Goal: Task Accomplishment & Management: Use online tool/utility

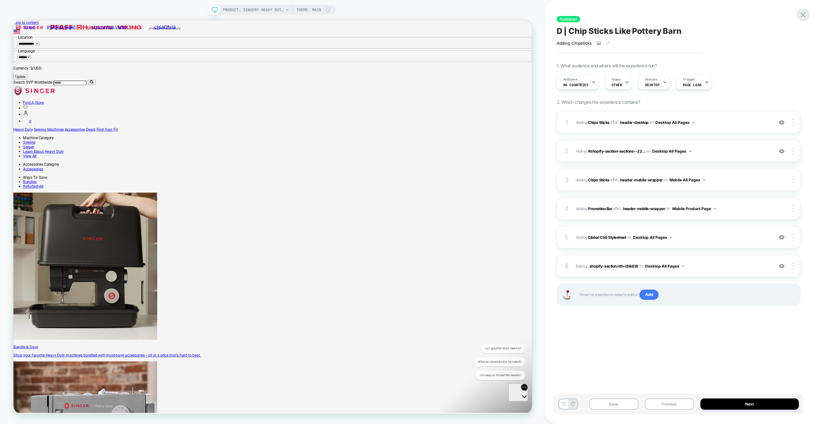
click at [804, 12] on icon at bounding box center [803, 15] width 9 height 9
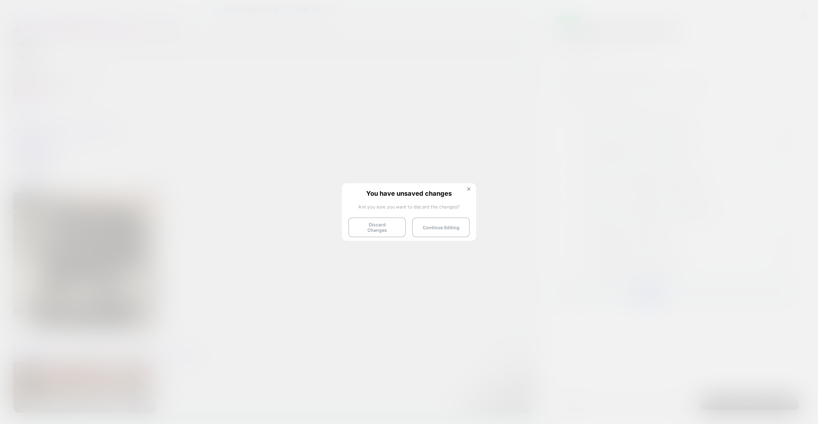
click at [371, 228] on button "Discard Changes" at bounding box center [377, 228] width 58 height 20
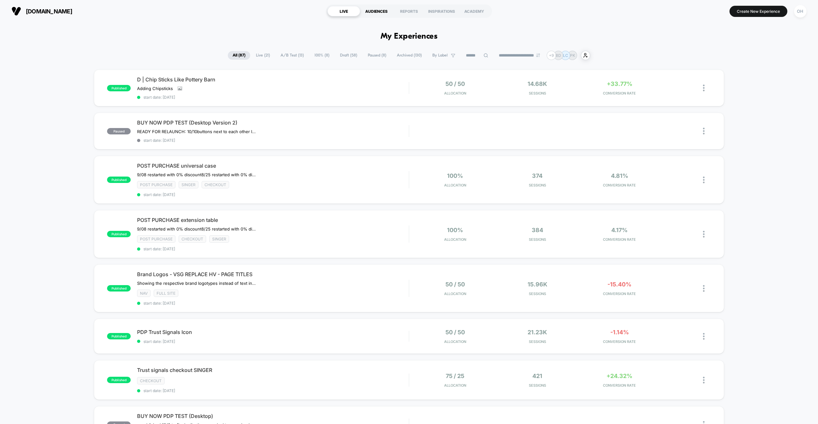
click at [376, 13] on div "AUDIENCES" at bounding box center [376, 11] width 33 height 10
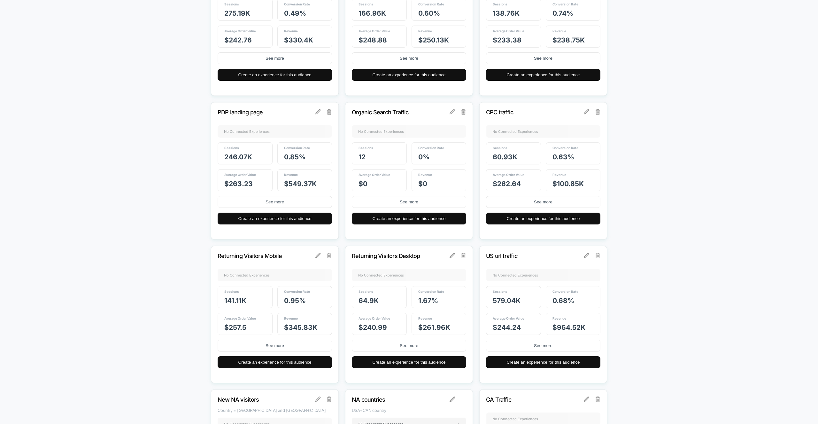
scroll to position [792, 0]
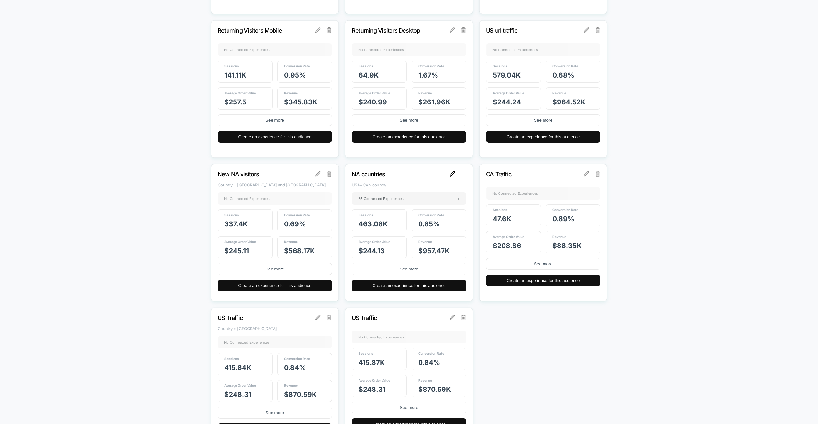
click at [453, 174] on img at bounding box center [453, 174] width 6 height 6
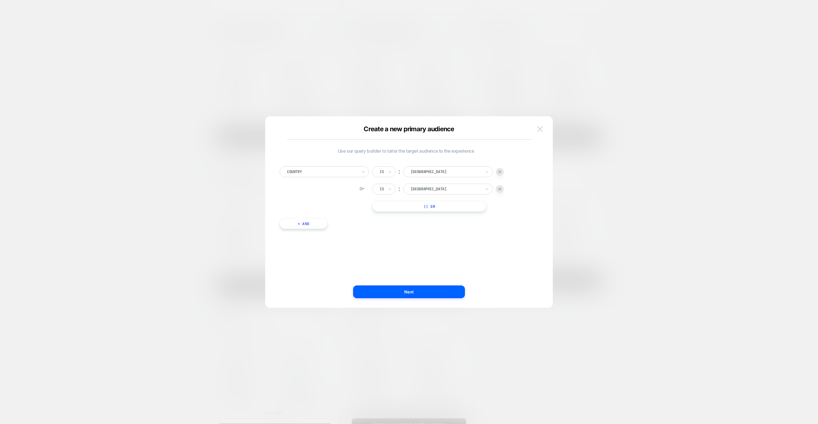
click at [543, 129] on img at bounding box center [540, 128] width 6 height 5
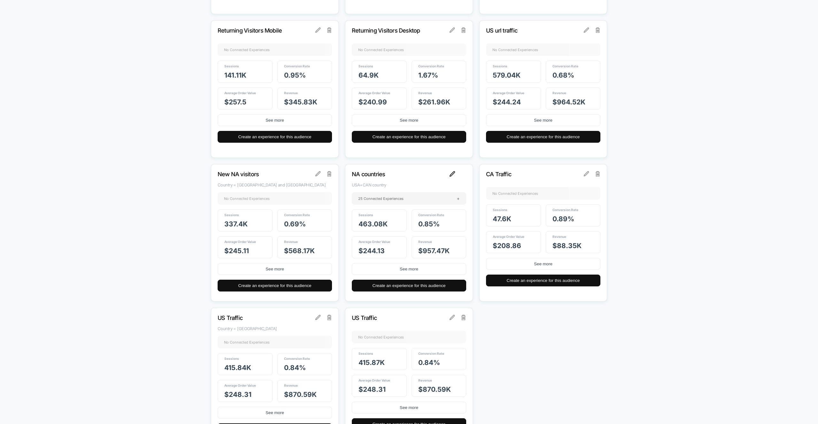
drag, startPoint x: 452, startPoint y: 182, endPoint x: 451, endPoint y: 176, distance: 5.2
click at [452, 181] on div "NA countries USA+CAN country 25 Connected Experiences + Sessions 463.08k Conver…" at bounding box center [409, 232] width 128 height 137
click at [451, 176] on img at bounding box center [453, 174] width 6 height 6
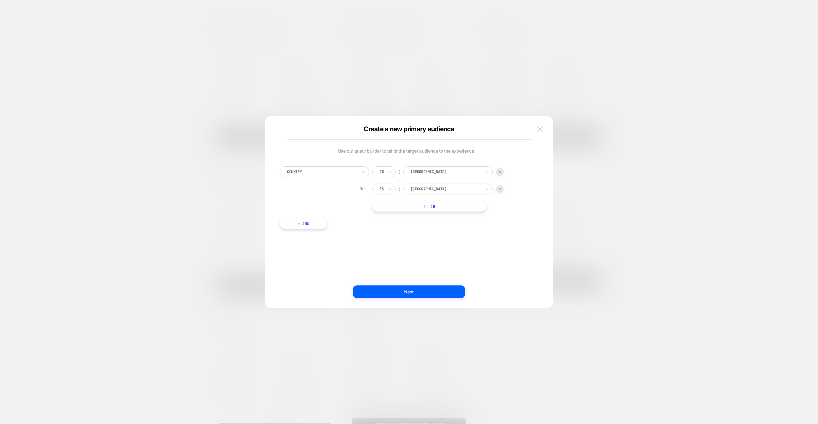
click at [537, 128] on img at bounding box center [540, 128] width 6 height 5
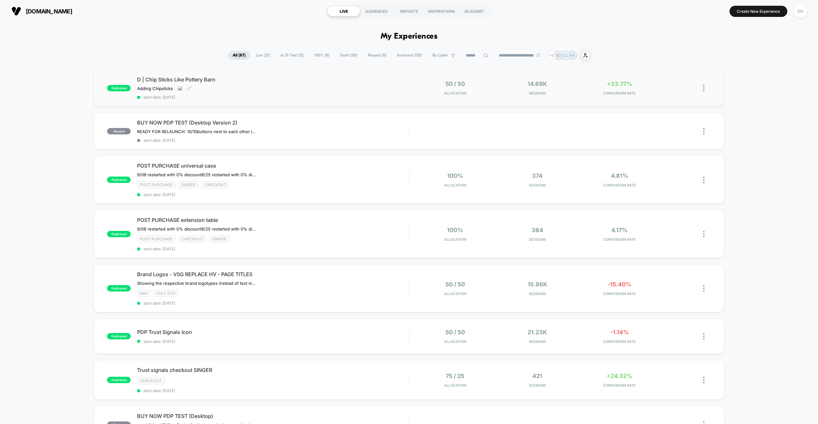
click at [281, 89] on div "Adding Chipsticks Click to view images Click to edit experience details Adding …" at bounding box center [232, 88] width 190 height 5
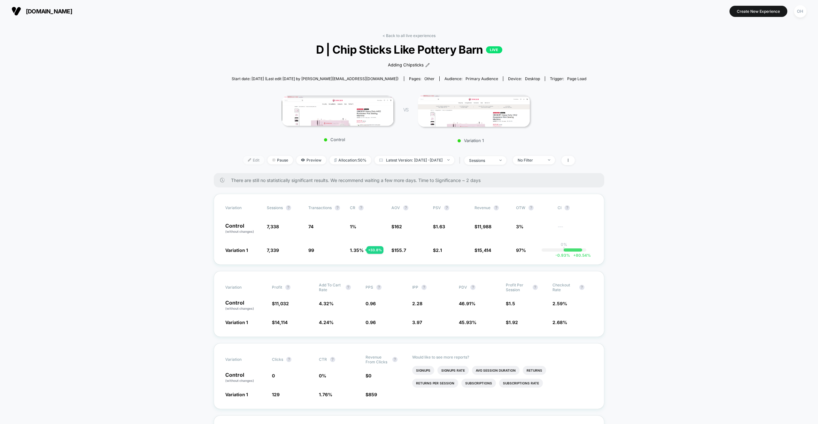
click at [243, 160] on span "Edit" at bounding box center [253, 160] width 21 height 9
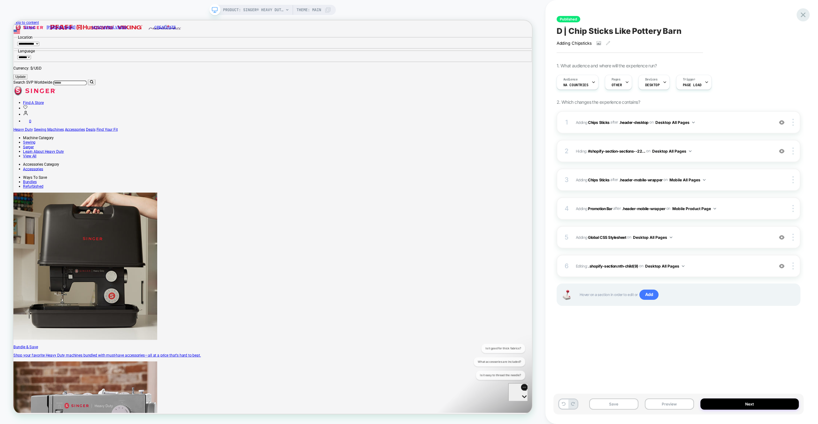
click at [801, 15] on icon at bounding box center [803, 15] width 9 height 9
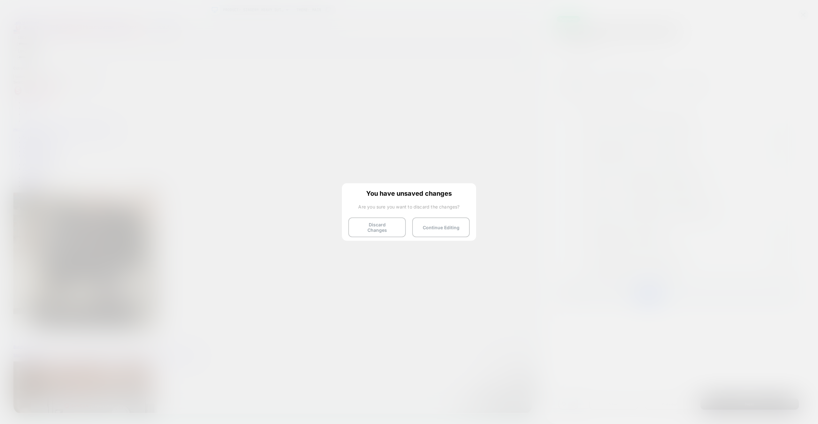
click at [380, 223] on button "Discard Changes" at bounding box center [377, 228] width 58 height 20
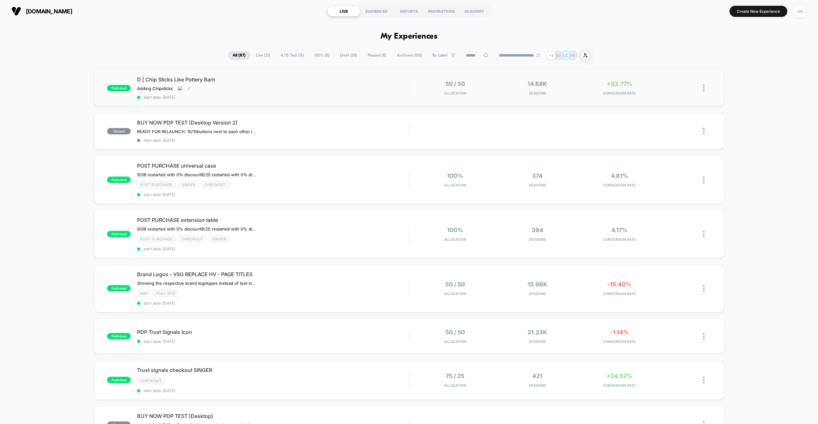
click at [319, 92] on div "D | Chip Sticks Like Pottery Barn Adding Chipsticks Click to view images Click …" at bounding box center [273, 87] width 272 height 23
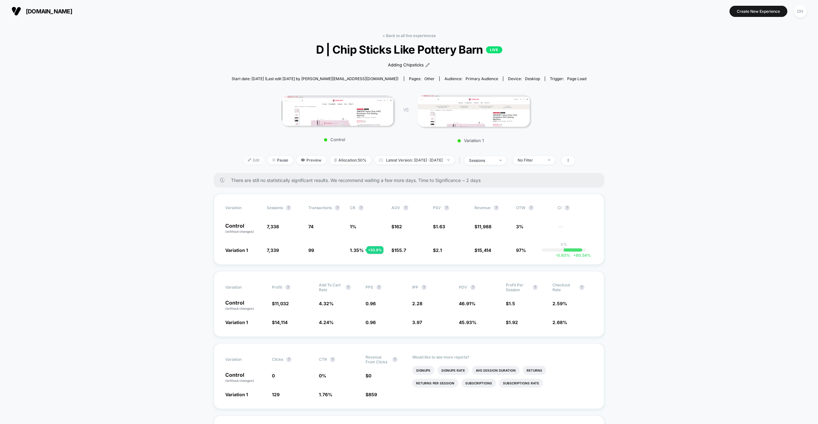
click at [248, 162] on span "Edit" at bounding box center [253, 160] width 21 height 9
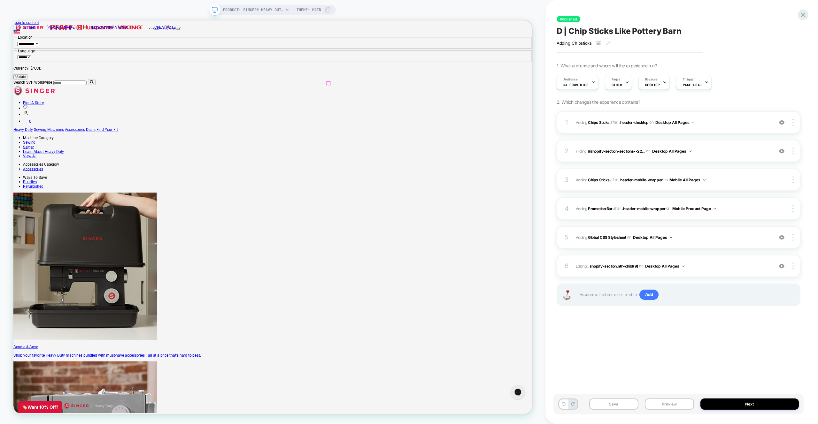
click at [681, 406] on button "Preview" at bounding box center [669, 404] width 49 height 11
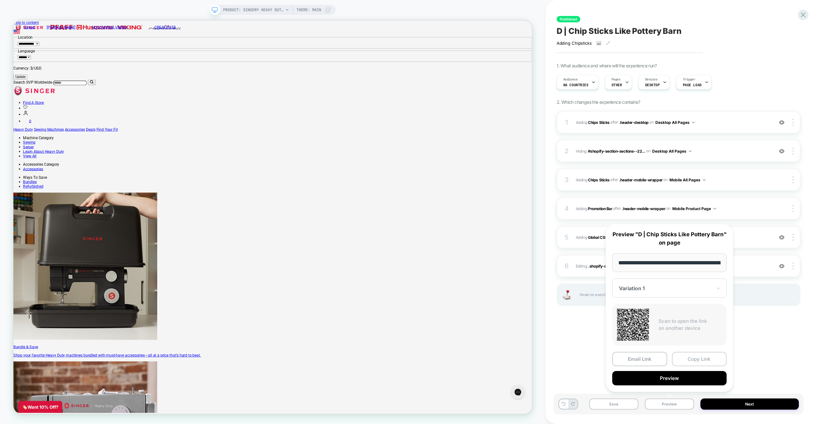
click at [687, 363] on button "Copy Link" at bounding box center [699, 359] width 55 height 14
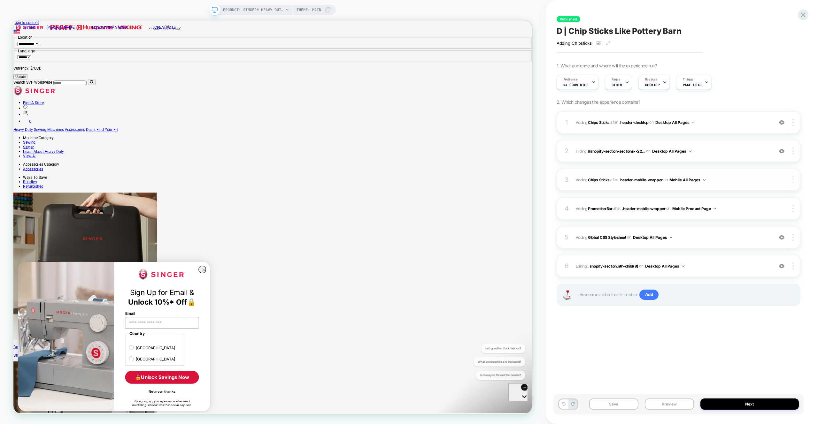
click at [793, 177] on img at bounding box center [792, 179] width 1 height 7
click at [795, 124] on div at bounding box center [794, 122] width 12 height 7
click at [768, 125] on div "Copy Widget Id" at bounding box center [755, 123] width 57 height 18
click at [714, 123] on span "#_loomi_addon_1759170250846 Adding Chips Sticks AFTER .header-desktop .header-d…" at bounding box center [673, 123] width 194 height 8
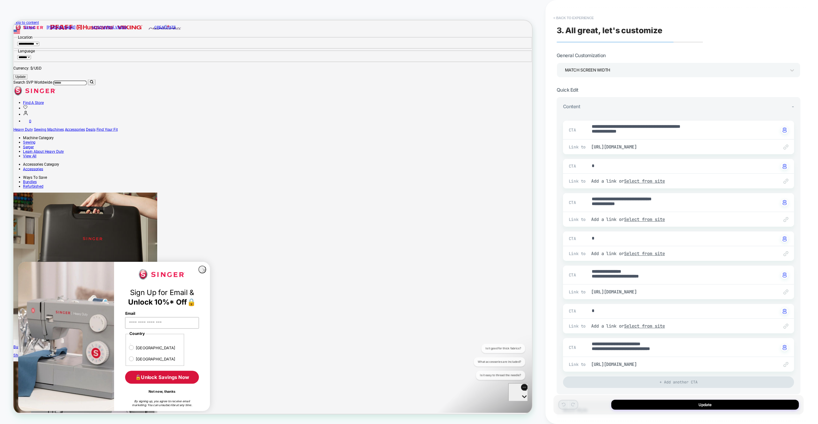
click at [579, 18] on button "< Back to experience" at bounding box center [573, 18] width 47 height 10
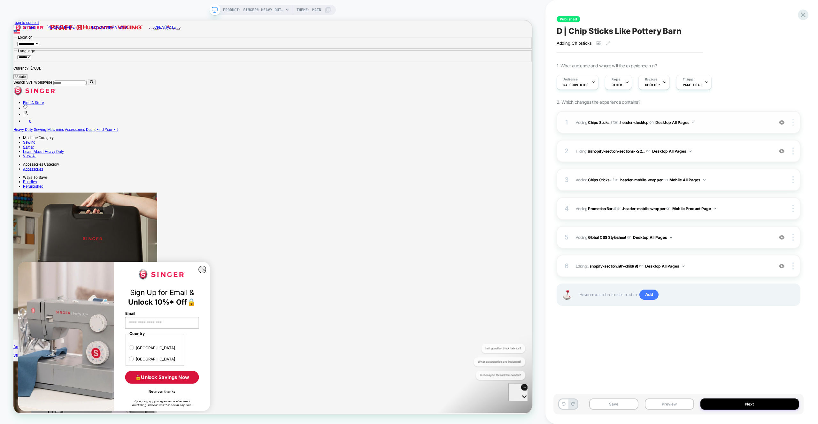
click at [791, 125] on div at bounding box center [794, 122] width 12 height 7
click at [765, 210] on div "Upgrade to latest" at bounding box center [755, 210] width 57 height 17
click at [688, 400] on button "Preview" at bounding box center [669, 404] width 49 height 11
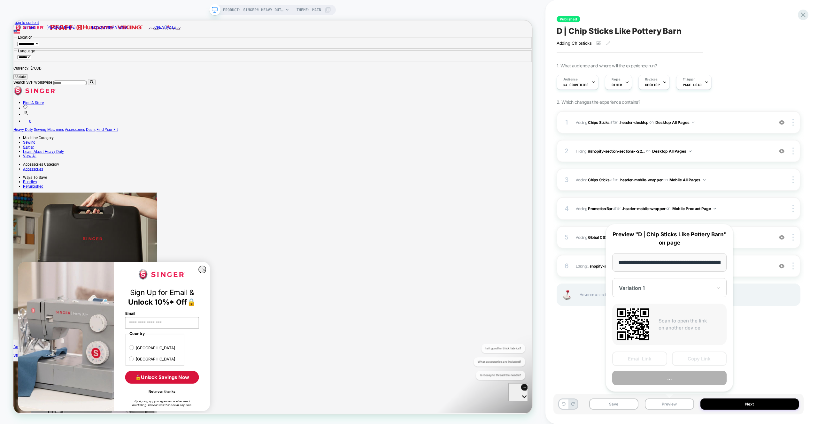
scroll to position [0, 179]
click at [703, 358] on button "Copy Link" at bounding box center [699, 359] width 55 height 14
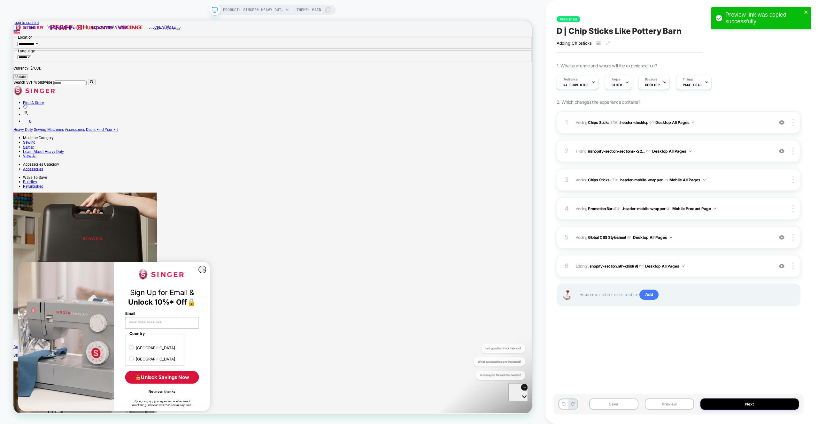
click at [708, 118] on div "1 #_loomi_addon_1759170250846 Adding Chips Sticks AFTER .header-desktop .header…" at bounding box center [679, 122] width 244 height 22
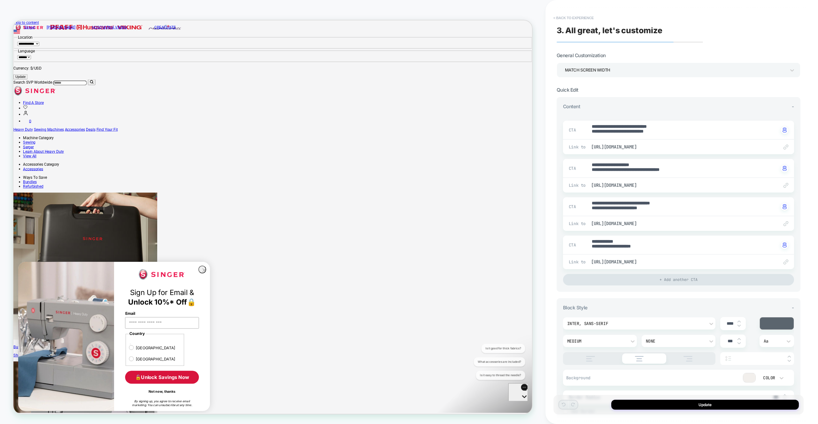
click at [567, 21] on button "< Back to experience" at bounding box center [573, 18] width 47 height 10
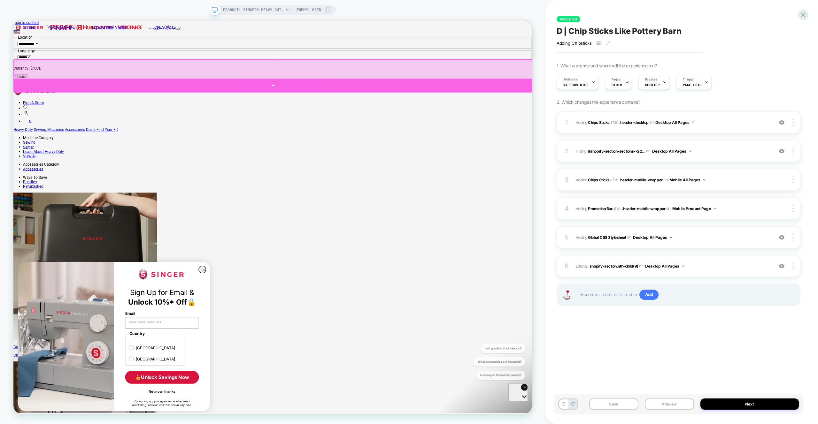
click at [588, 103] on div at bounding box center [359, 107] width 692 height 19
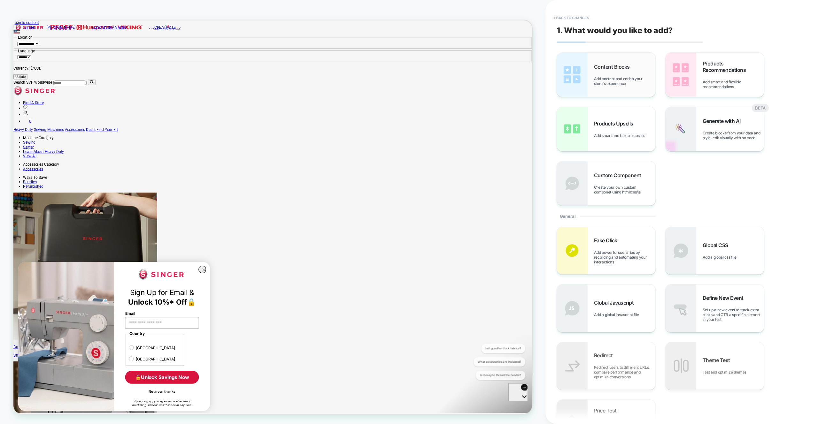
click at [607, 77] on span "Add content and enrich your store's experience" at bounding box center [624, 81] width 61 height 10
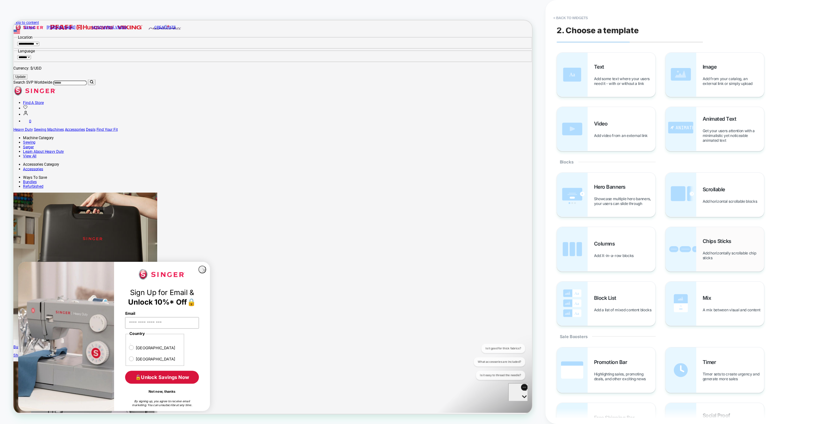
click at [689, 254] on img at bounding box center [681, 249] width 31 height 44
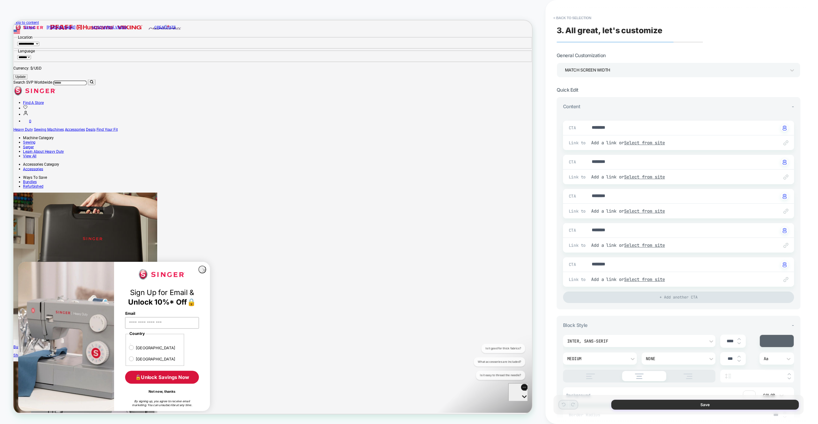
click at [685, 410] on button "Save" at bounding box center [705, 405] width 188 height 10
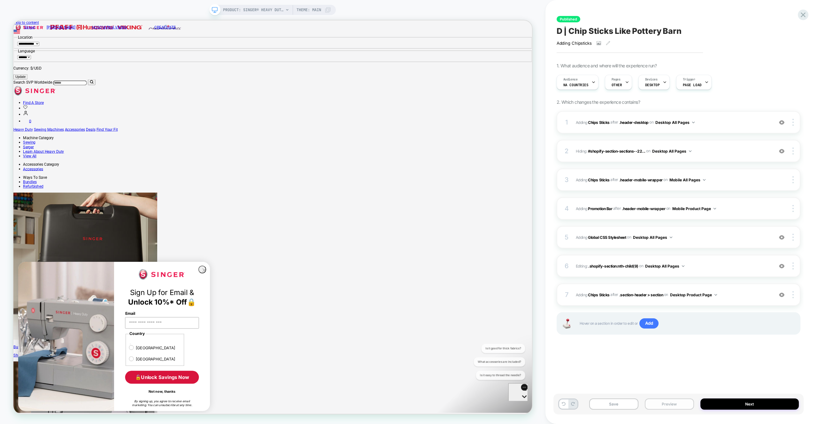
click at [685, 408] on button "Preview" at bounding box center [669, 404] width 49 height 11
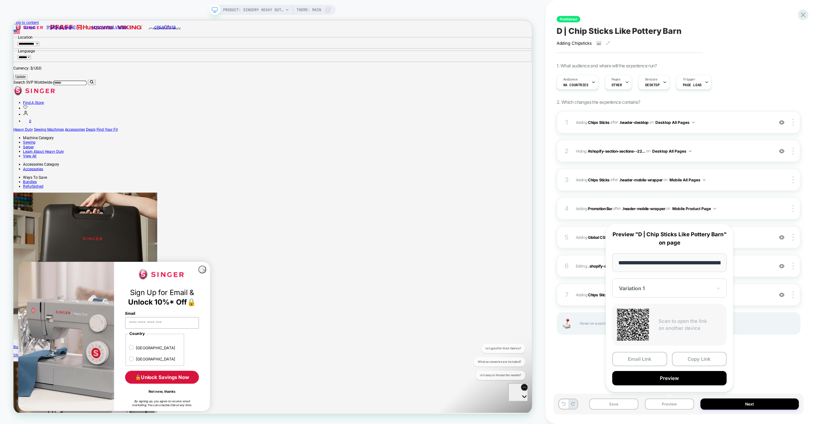
click at [695, 367] on div "Email Link Copy Link Preview" at bounding box center [669, 369] width 114 height 34
click at [695, 362] on button "Copy Link" at bounding box center [699, 359] width 55 height 14
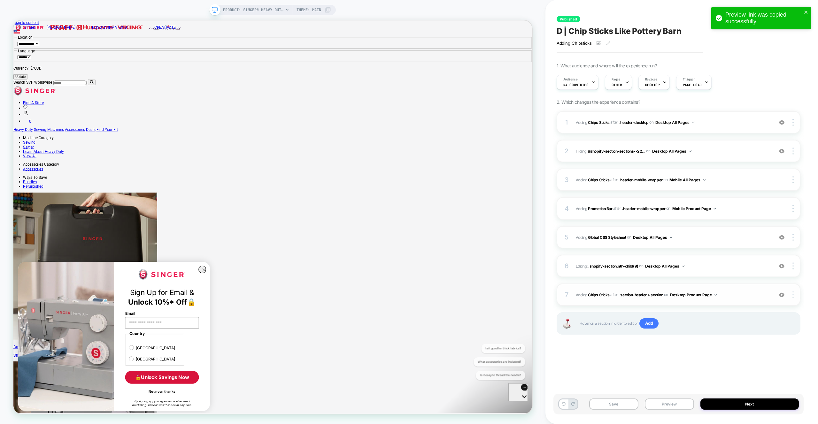
click at [793, 294] on img at bounding box center [792, 294] width 1 height 7
click at [750, 365] on div "Delete" at bounding box center [755, 366] width 57 height 18
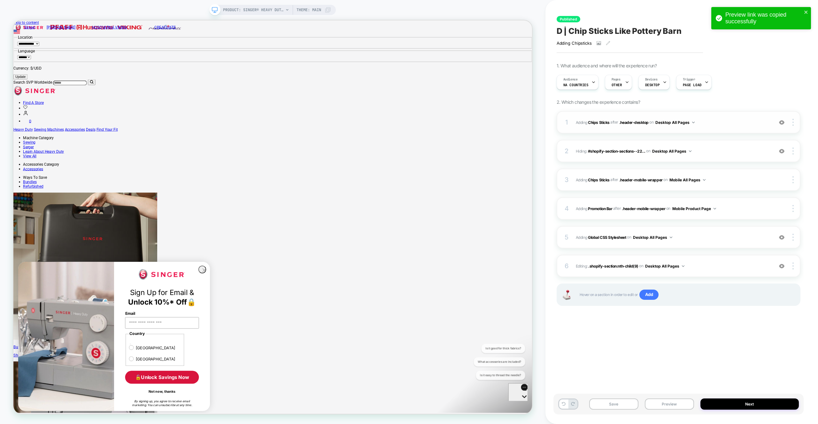
click at [715, 126] on span "#_loomi_addon_1759170250846 Adding Chips Sticks AFTER .header-desktop .header-d…" at bounding box center [673, 123] width 194 height 8
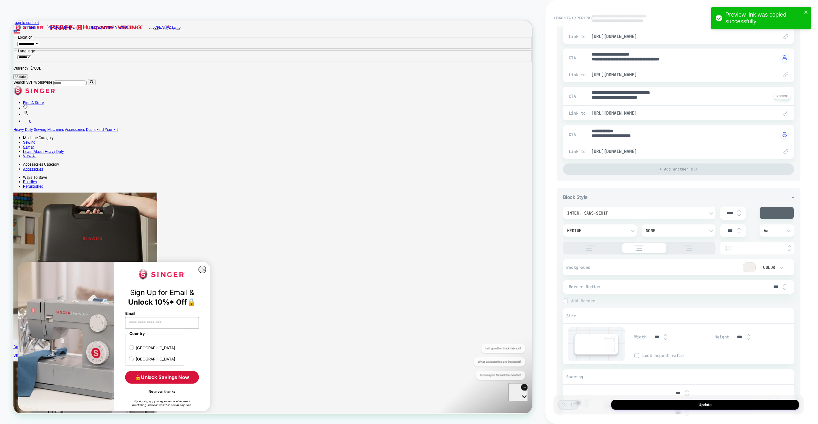
scroll to position [218, 0]
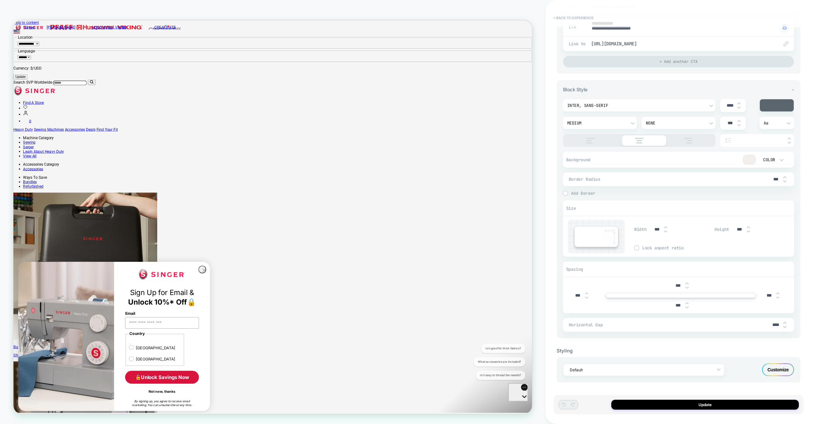
click at [570, 19] on button "< Back to experience" at bounding box center [573, 18] width 47 height 10
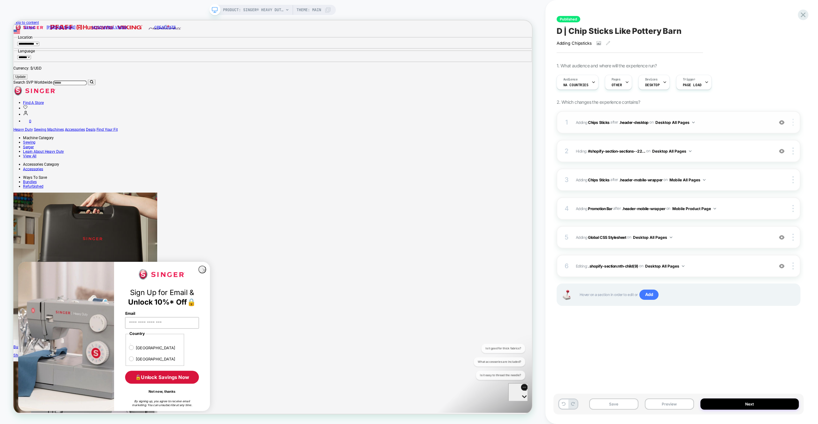
click at [793, 122] on img at bounding box center [792, 122] width 1 height 7
drag, startPoint x: 759, startPoint y: 129, endPoint x: 606, endPoint y: 142, distance: 153.0
click at [758, 129] on div "Copy Widget Id" at bounding box center [755, 123] width 57 height 18
click at [618, 81] on span "Pages" at bounding box center [616, 79] width 9 height 4
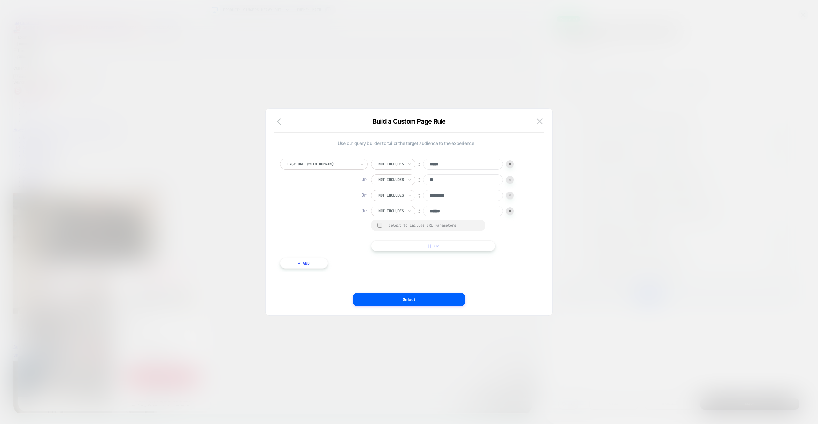
click at [540, 120] on img at bounding box center [540, 121] width 6 height 5
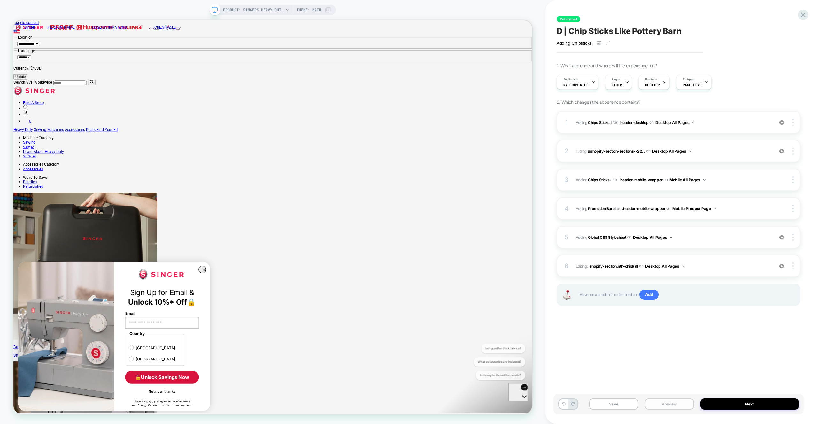
click at [664, 406] on button "Preview" at bounding box center [669, 404] width 49 height 11
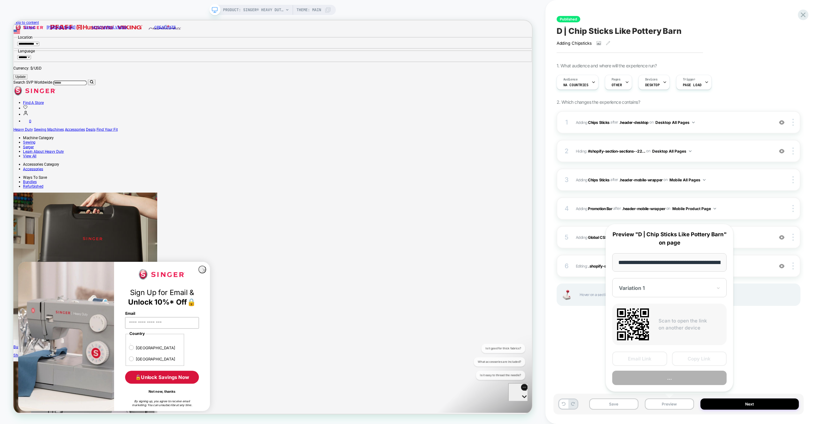
scroll to position [0, 179]
drag, startPoint x: 689, startPoint y: 356, endPoint x: 621, endPoint y: 339, distance: 70.4
click at [689, 356] on button "Copy Link" at bounding box center [699, 359] width 55 height 14
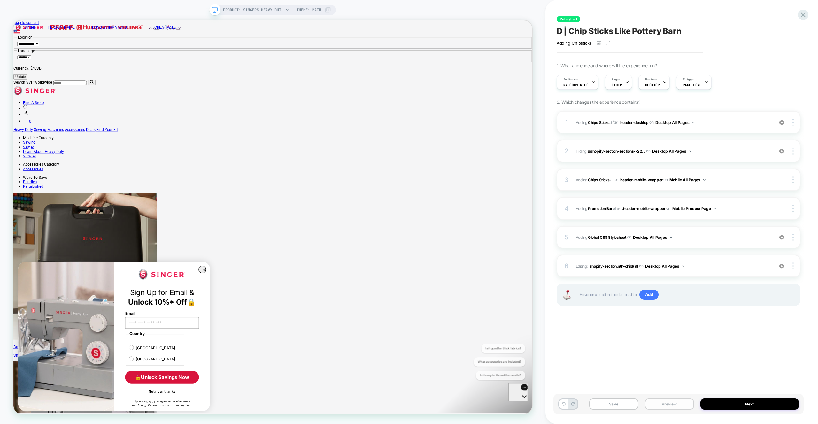
click at [674, 399] on button "Preview" at bounding box center [669, 404] width 49 height 11
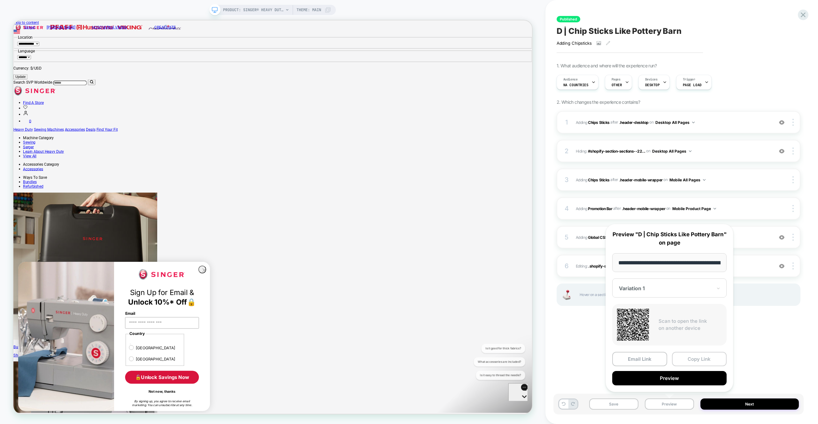
click at [694, 359] on button "Copy Link" at bounding box center [699, 359] width 55 height 14
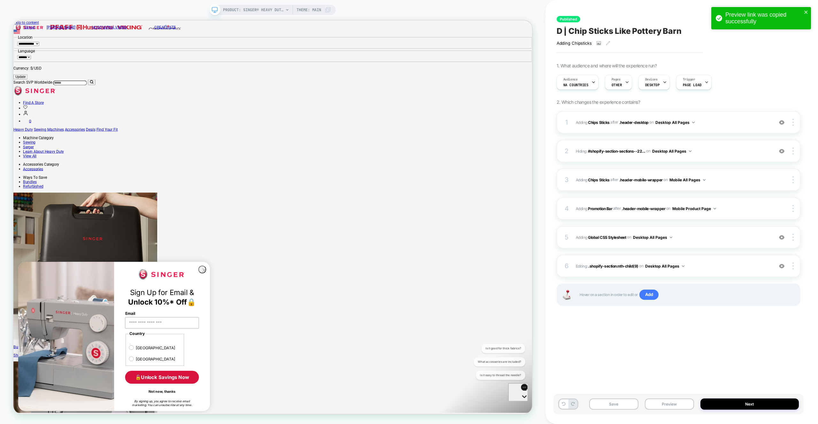
click at [736, 119] on span "#_loomi_addon_1759170250846 Adding Chips Sticks AFTER .header-desktop .header-d…" at bounding box center [673, 123] width 194 height 8
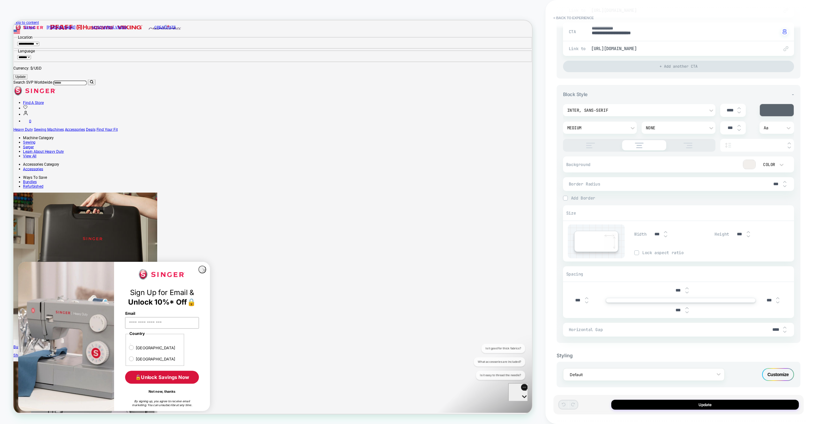
scroll to position [218, 0]
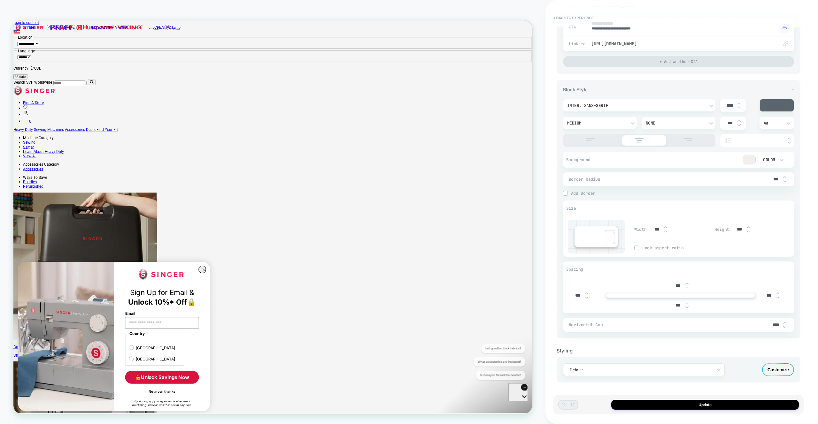
click at [780, 368] on div "Customize" at bounding box center [778, 370] width 32 height 13
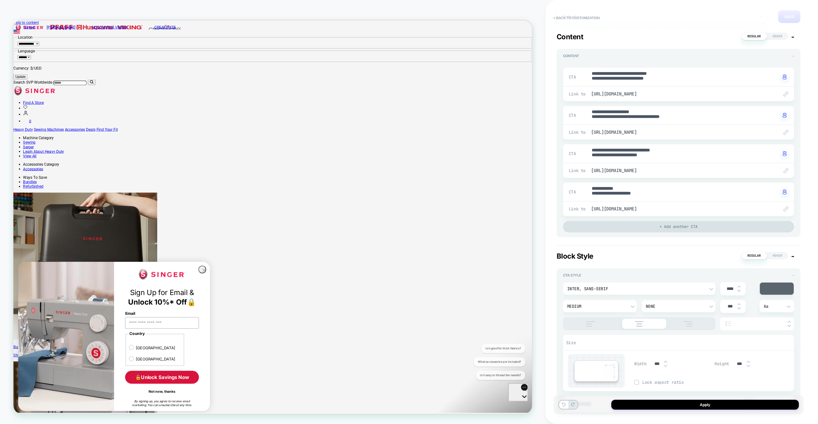
scroll to position [0, 0]
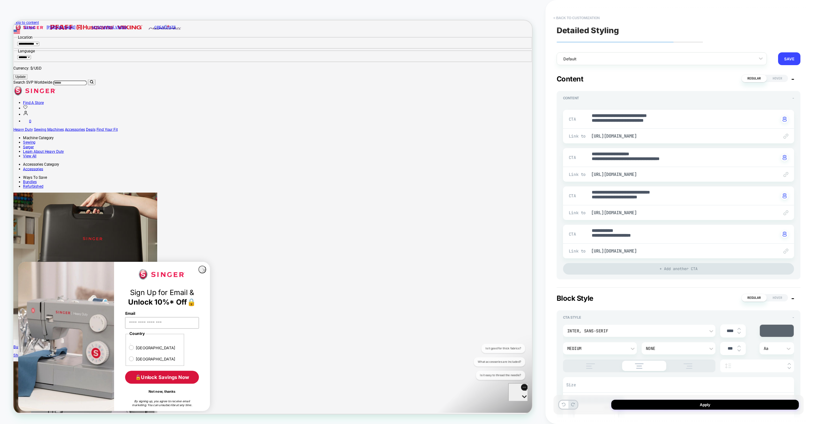
click at [572, 20] on button "< Back to customization" at bounding box center [576, 18] width 53 height 10
type textarea "*"
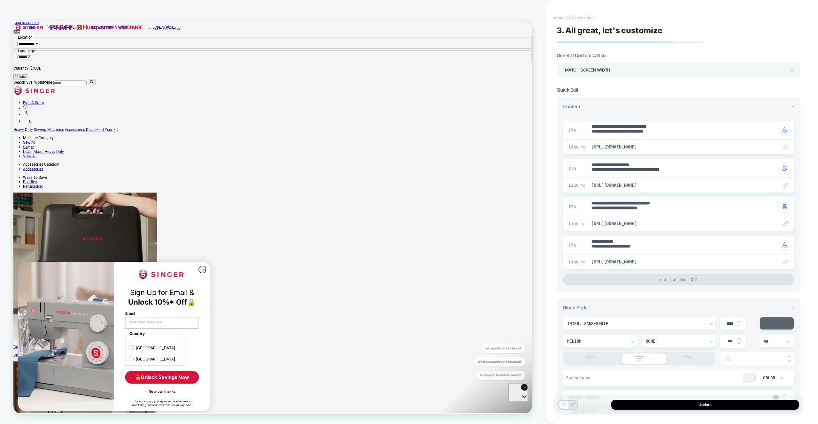
click at [576, 18] on button "< Back to experience" at bounding box center [573, 18] width 47 height 10
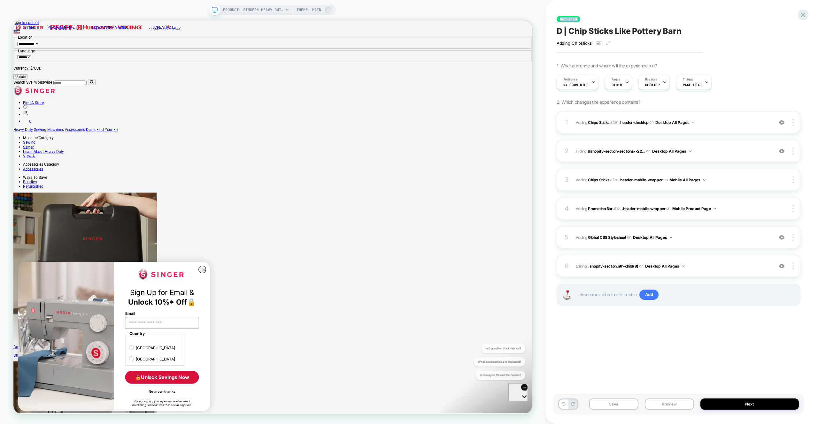
click at [576, 18] on span "Published" at bounding box center [569, 19] width 24 height 6
click at [800, 15] on icon at bounding box center [803, 15] width 9 height 9
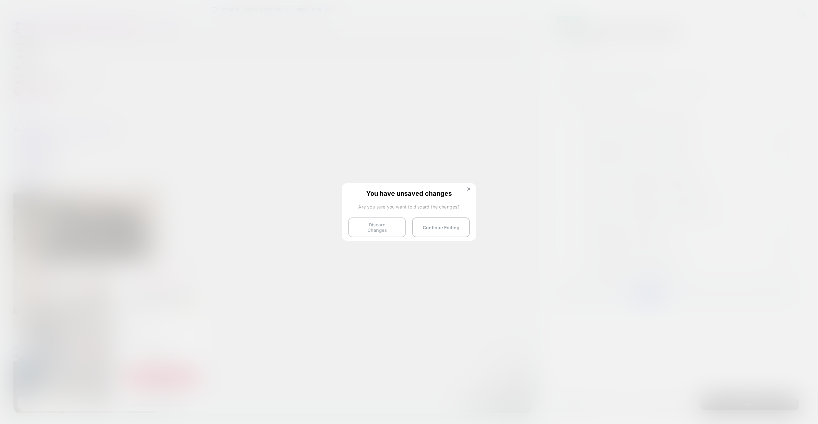
click at [377, 218] on button "Discard Changes" at bounding box center [377, 228] width 58 height 20
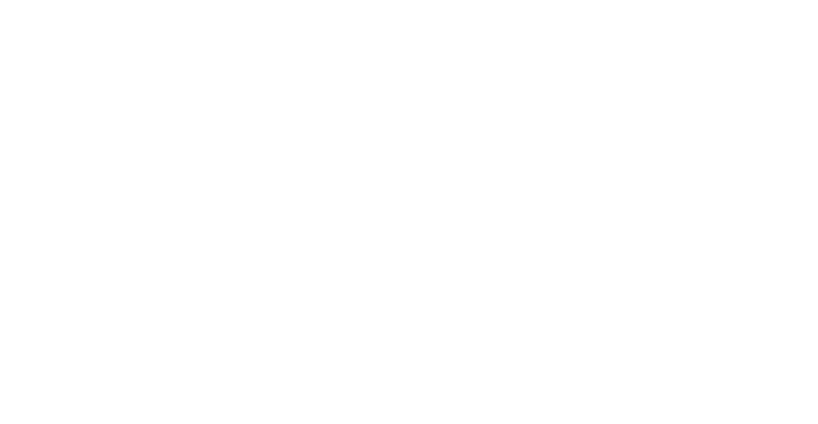
click at [378, 3] on html "Navigated to Visually.io | No-code CRO for Shopify 3 *" at bounding box center [409, 1] width 818 height 3
